Goal: Information Seeking & Learning: Check status

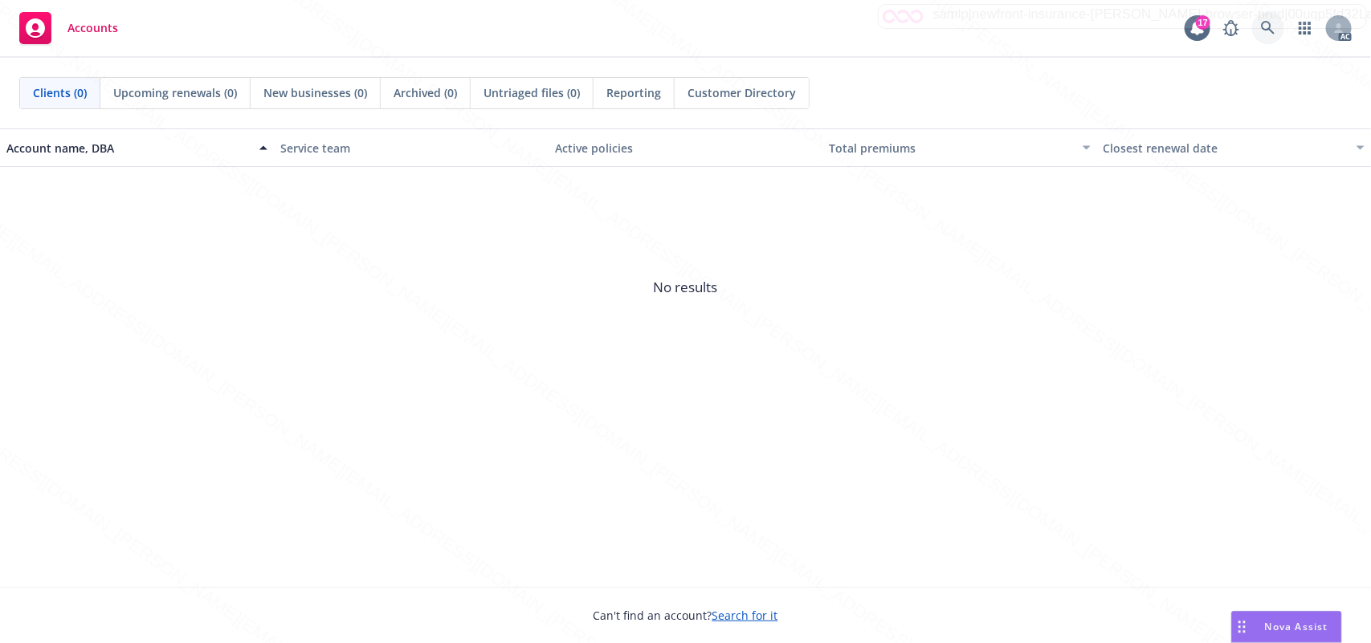
click at [1265, 22] on icon at bounding box center [1268, 28] width 14 height 14
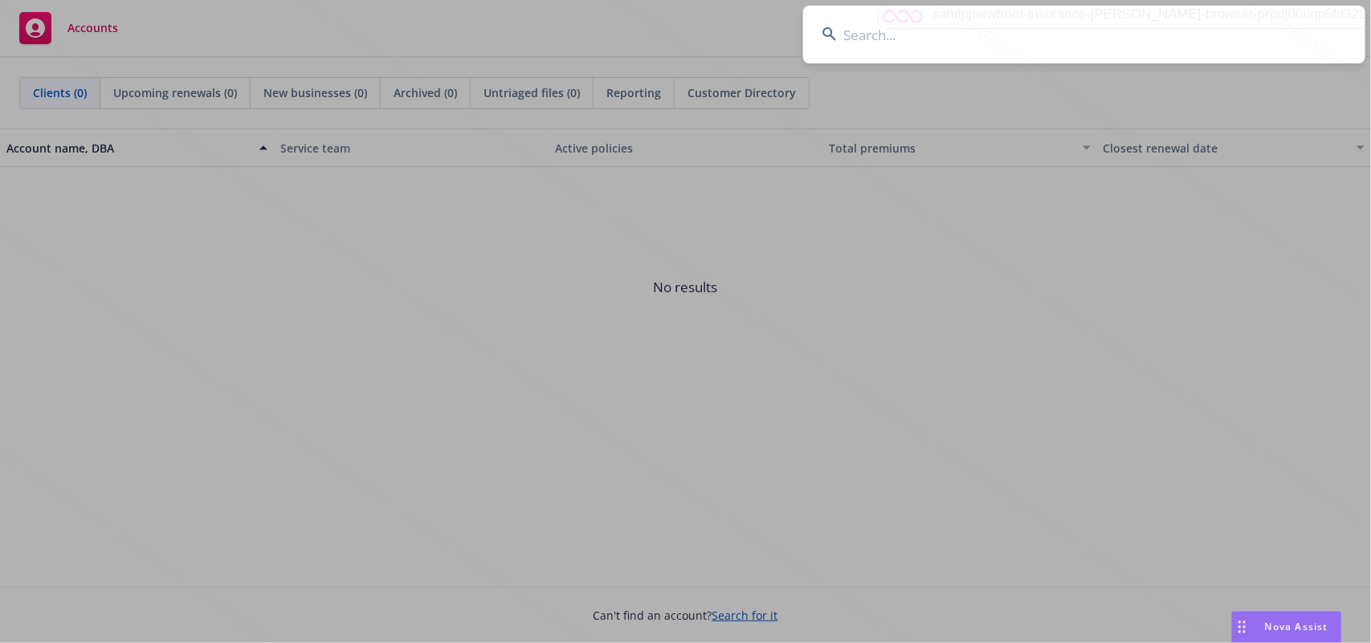
click at [879, 42] on input at bounding box center [1084, 35] width 562 height 58
type input "[PERSON_NAME]"
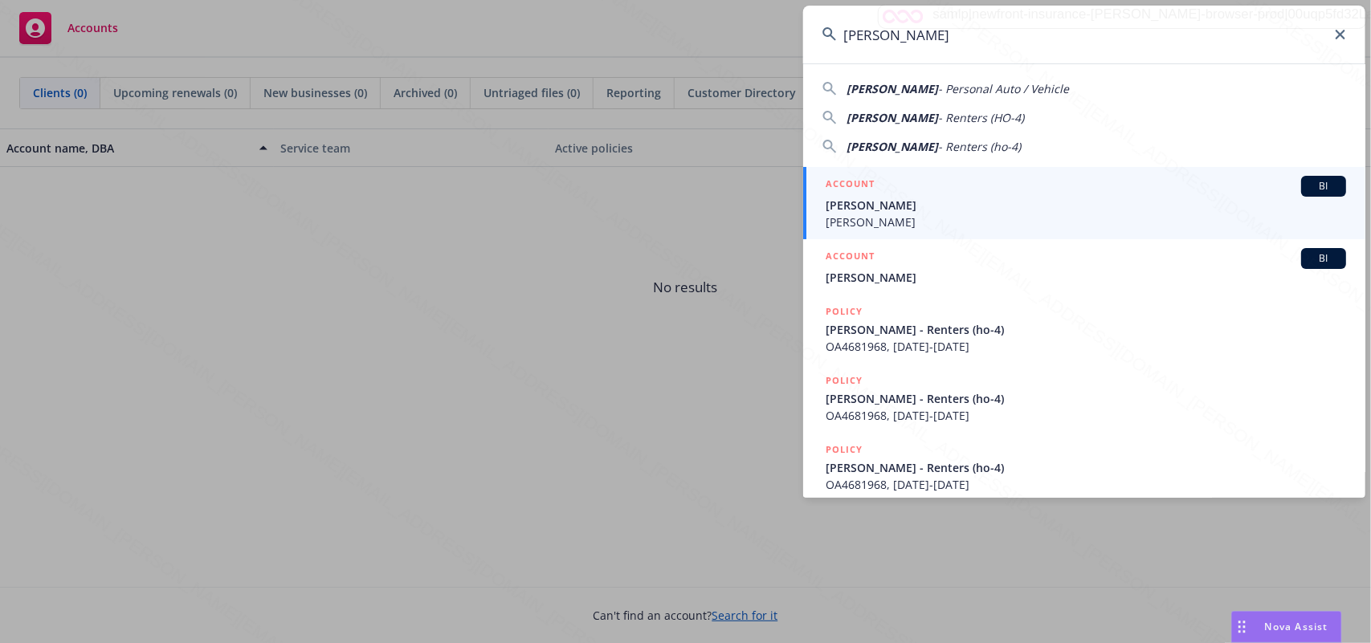
click at [917, 207] on span "[PERSON_NAME]" at bounding box center [1086, 205] width 520 height 17
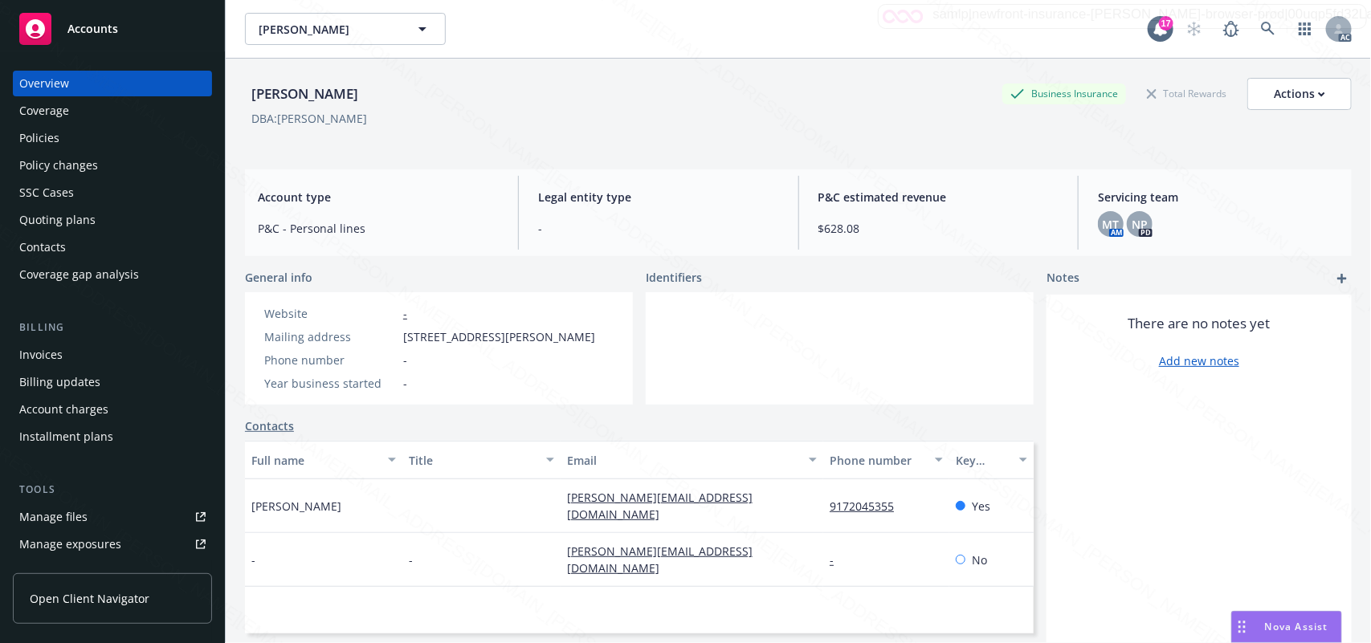
click at [40, 141] on div "Policies" at bounding box center [39, 138] width 40 height 26
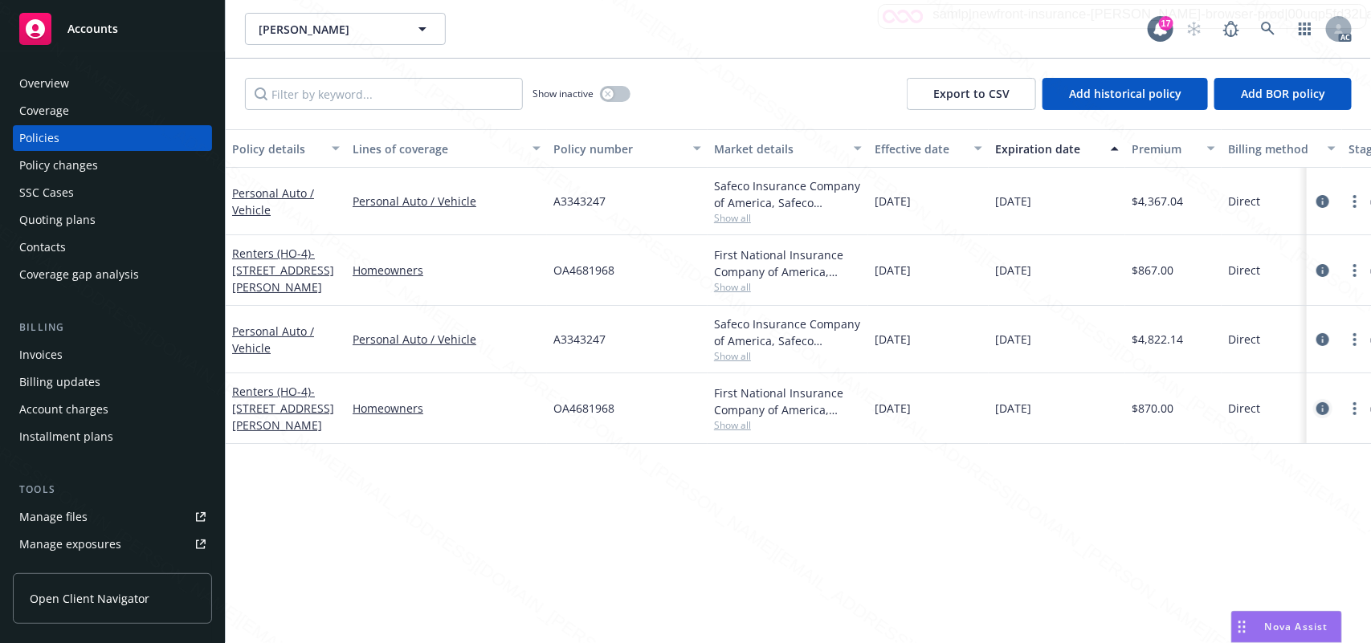
click at [1321, 408] on icon "circleInformation" at bounding box center [1322, 408] width 13 height 13
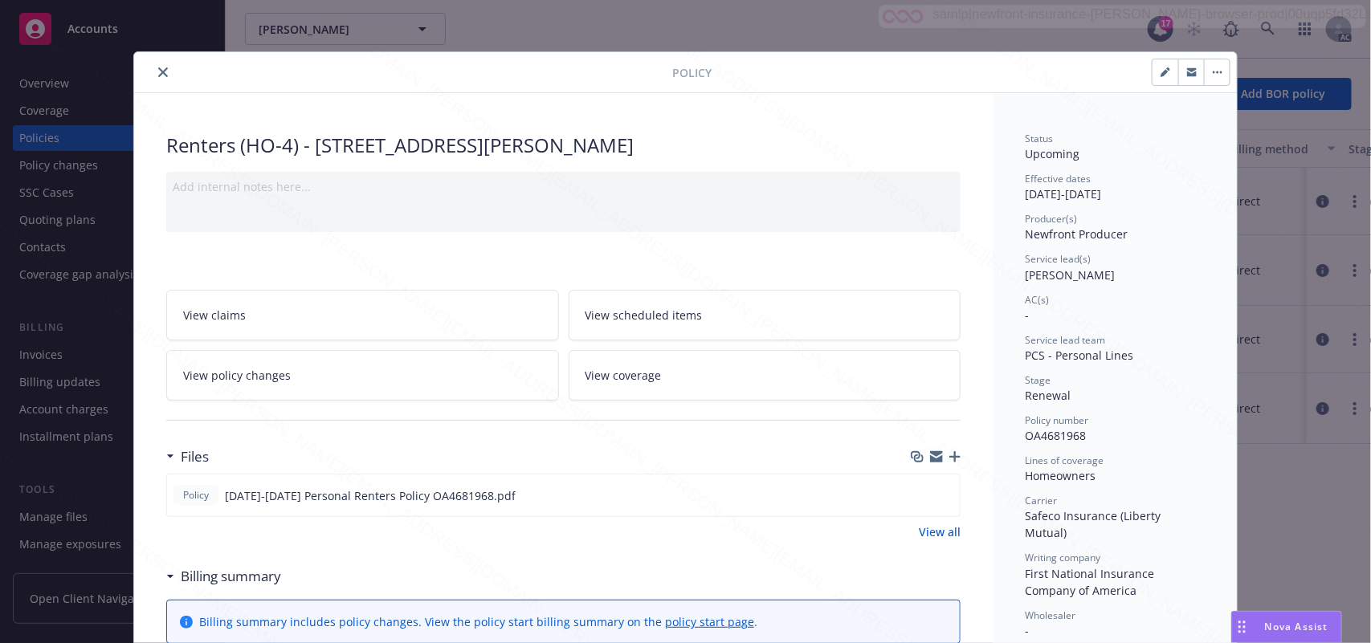
click at [158, 73] on icon "close" at bounding box center [163, 72] width 10 height 10
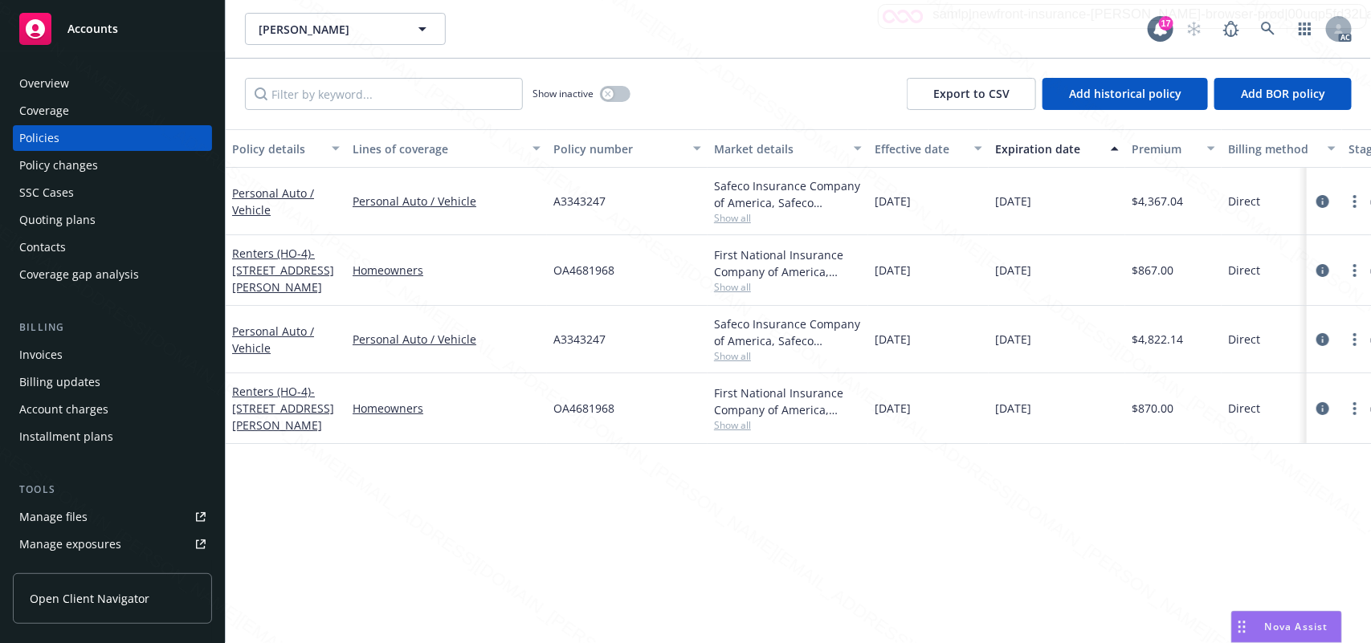
click at [55, 84] on div "Overview" at bounding box center [44, 84] width 50 height 26
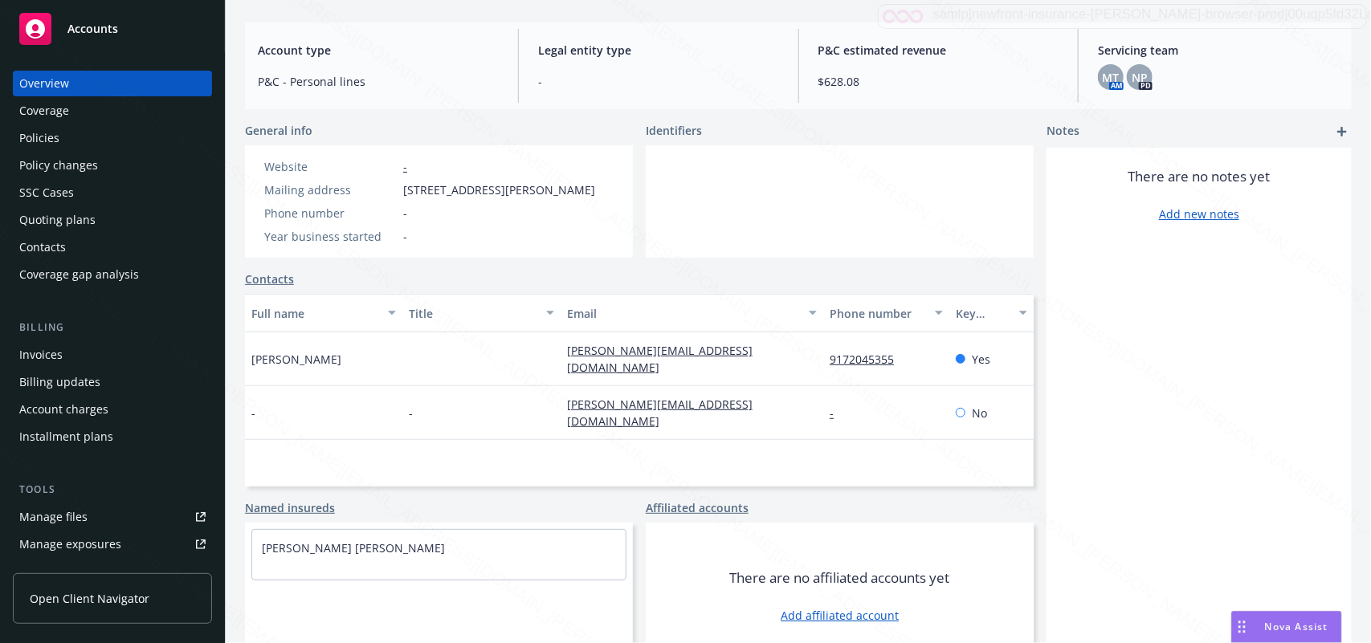
scroll to position [190, 0]
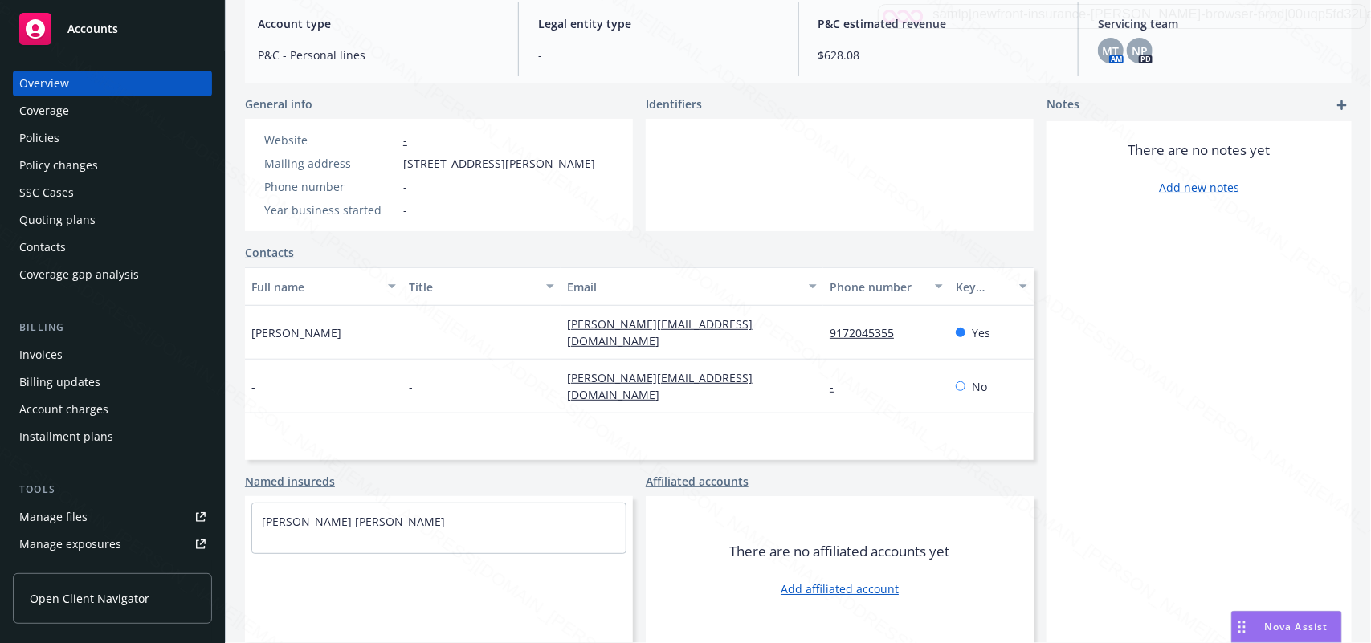
click at [36, 145] on div "Policies" at bounding box center [39, 138] width 40 height 26
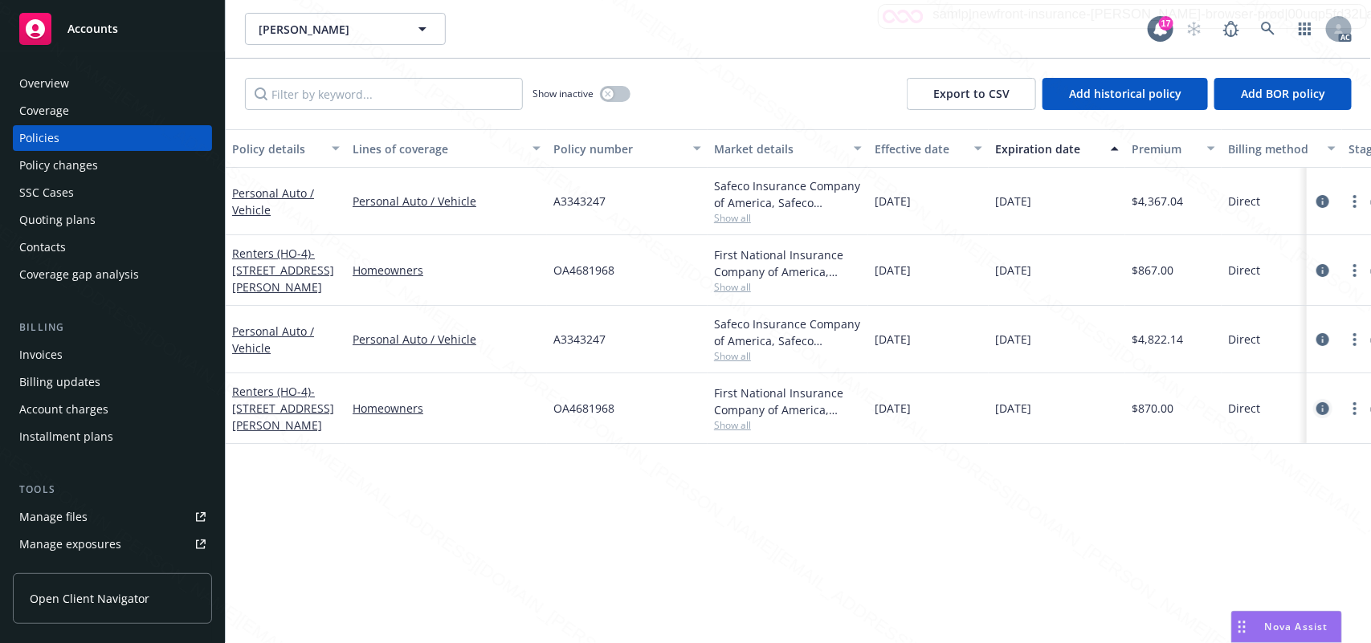
click at [1319, 406] on icon "circleInformation" at bounding box center [1322, 408] width 13 height 13
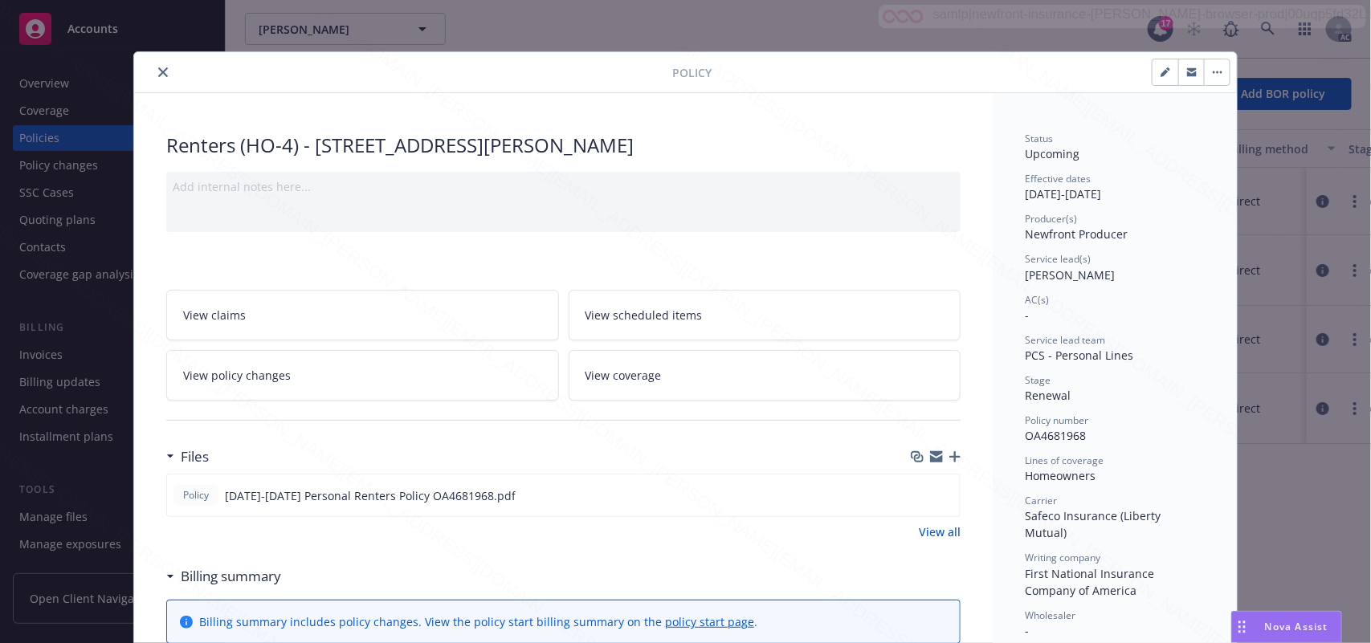
scroll to position [48, 0]
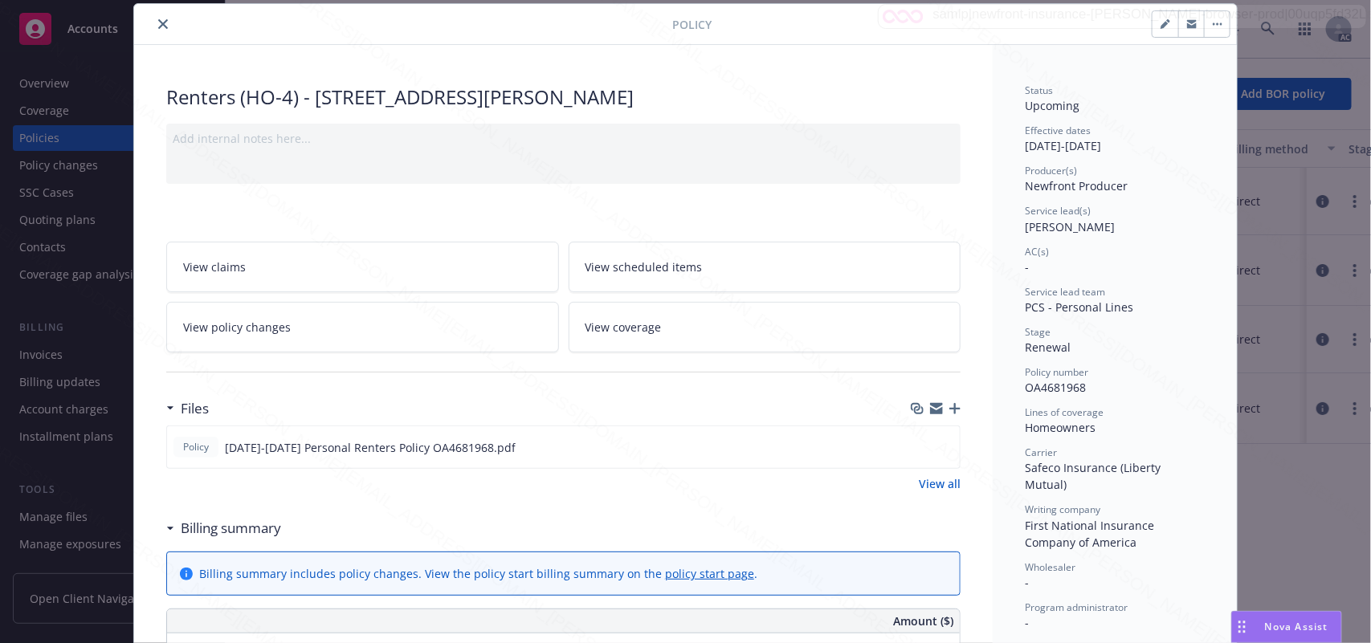
click at [679, 262] on span "View scheduled items" at bounding box center [643, 267] width 117 height 17
click at [749, 329] on link "View coverage" at bounding box center [765, 327] width 393 height 51
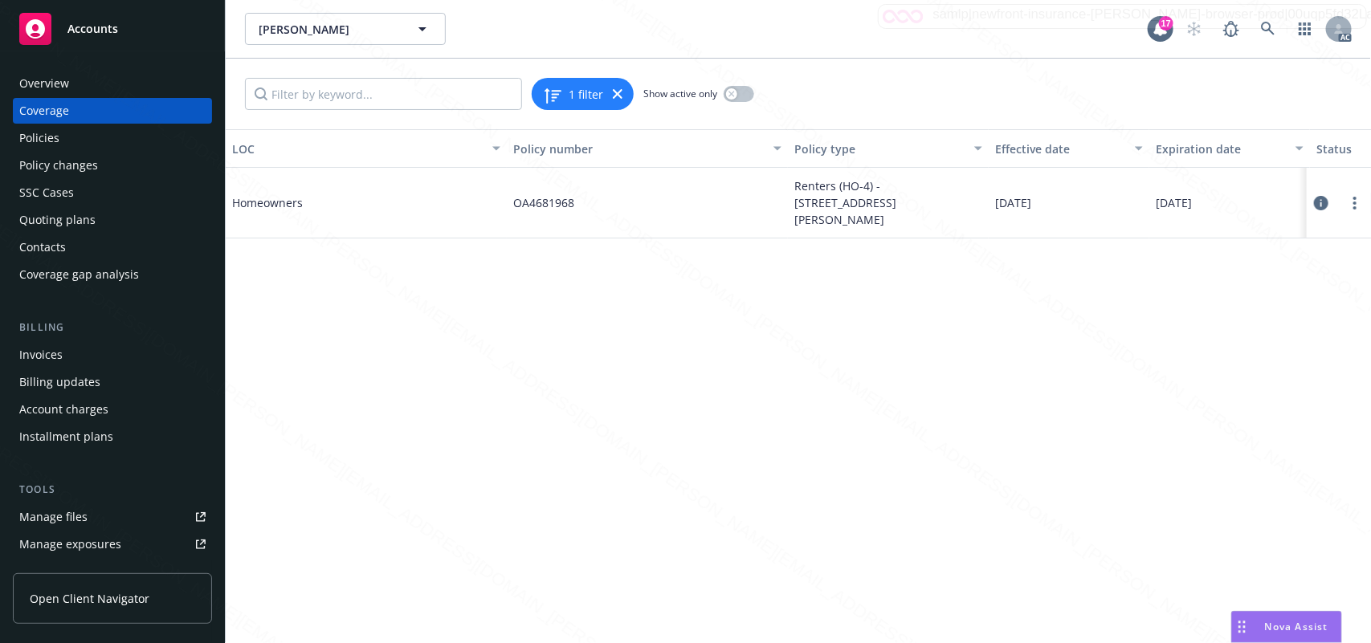
click at [1319, 197] on icon at bounding box center [1321, 203] width 14 height 14
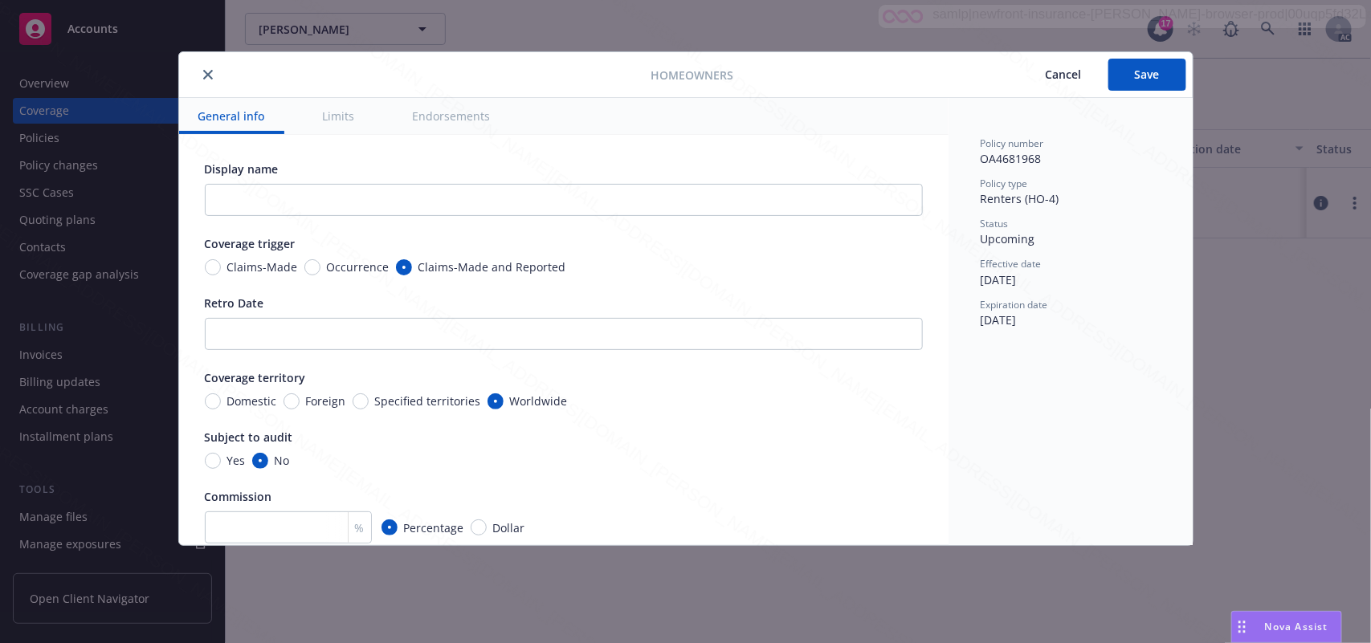
click at [443, 123] on button "Endorsements" at bounding box center [451, 116] width 116 height 36
type textarea "x"
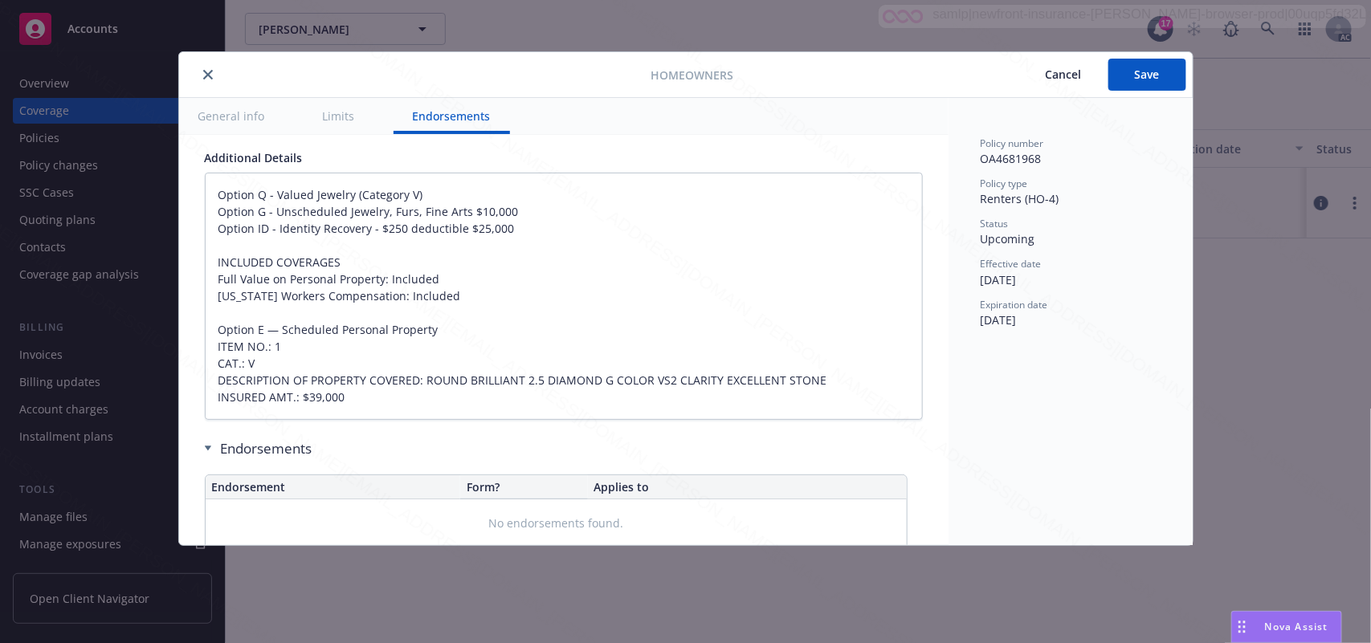
scroll to position [1029, 0]
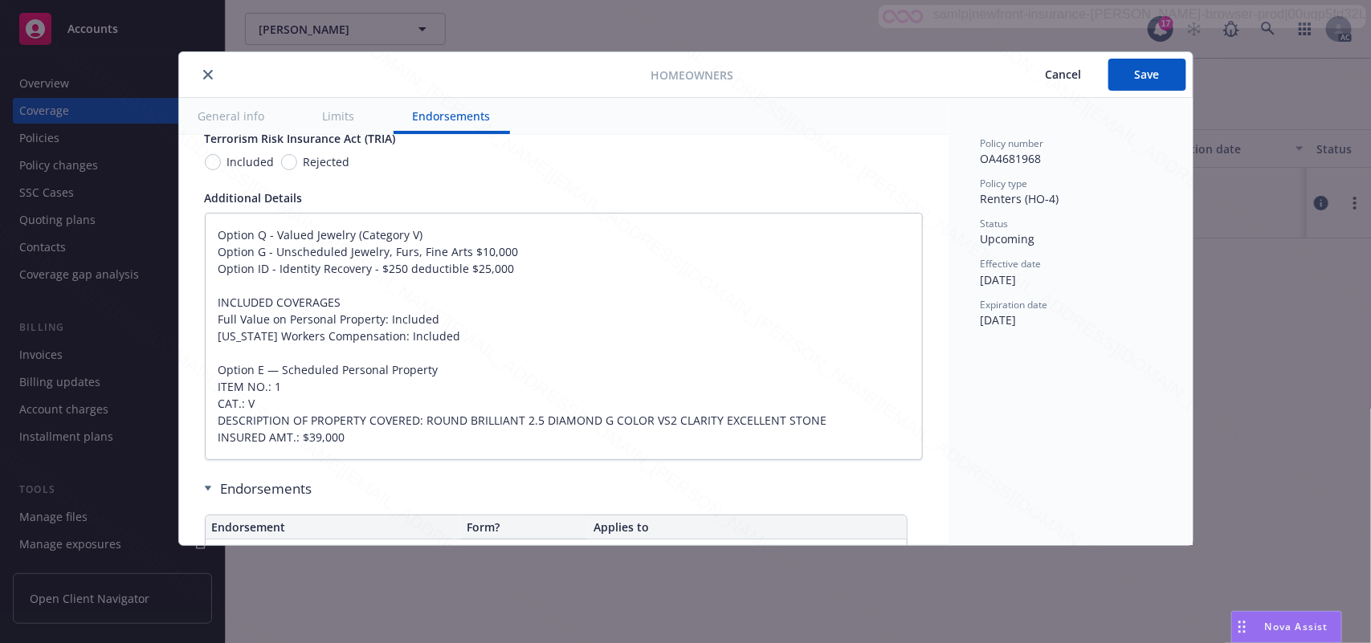
click at [205, 77] on icon "close" at bounding box center [208, 75] width 10 height 10
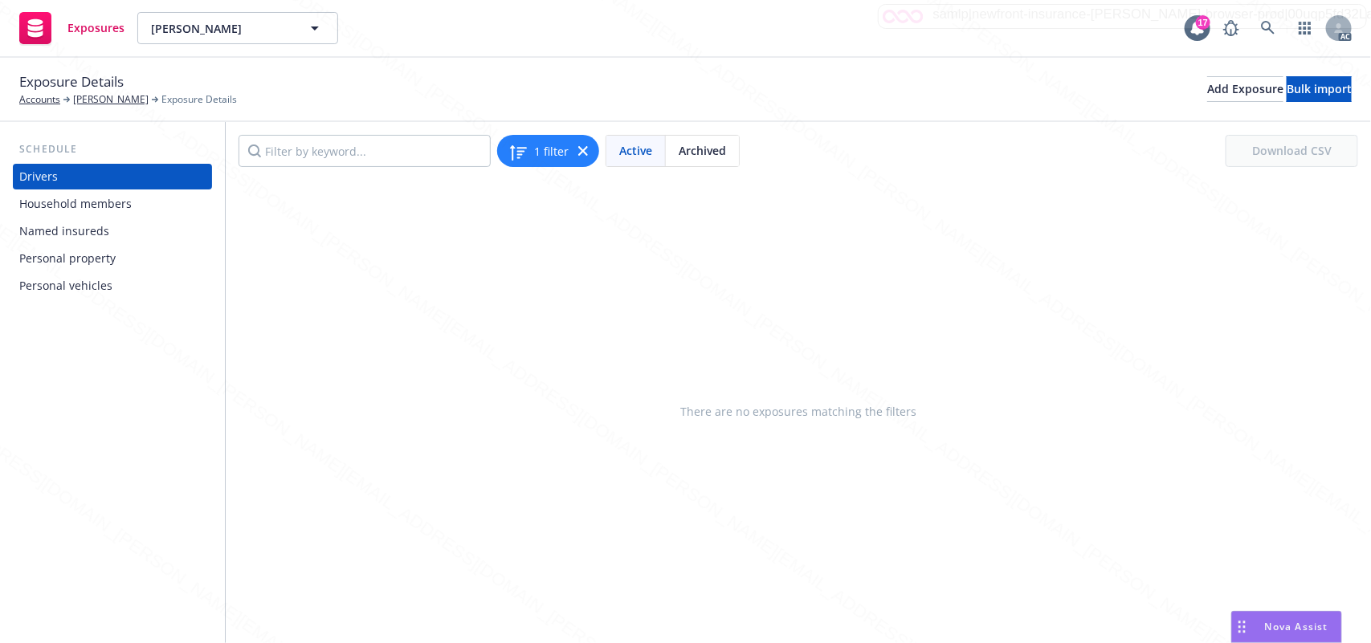
click at [91, 259] on div "Personal property" at bounding box center [67, 259] width 96 height 26
